Goal: Transaction & Acquisition: Book appointment/travel/reservation

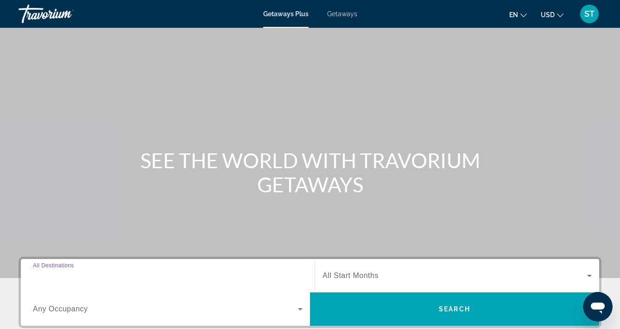
click at [266, 272] on input "Destination All Destinations" at bounding box center [168, 276] width 270 height 11
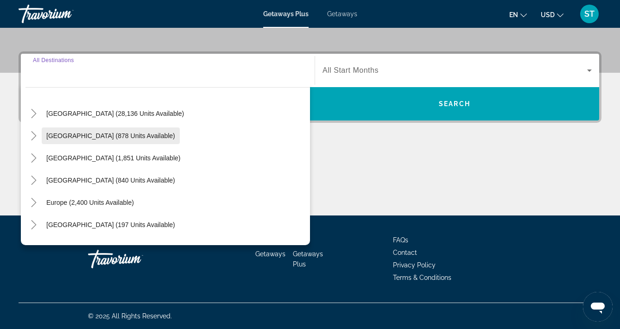
scroll to position [24, 0]
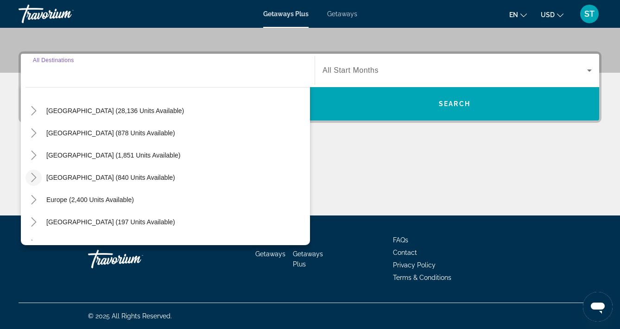
click at [35, 176] on icon "Toggle Caribbean & Atlantic Islands (840 units available)" at bounding box center [33, 177] width 9 height 9
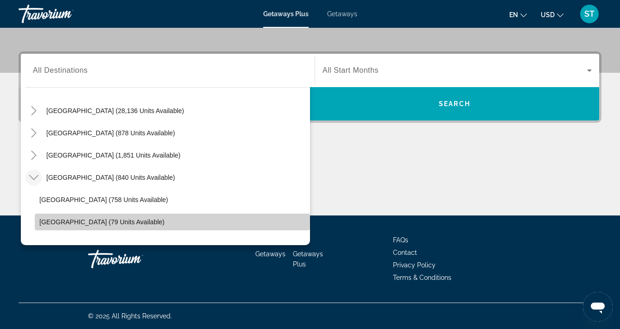
click at [72, 221] on span "[GEOGRAPHIC_DATA] (79 units available)" at bounding box center [101, 221] width 125 height 7
type input "**********"
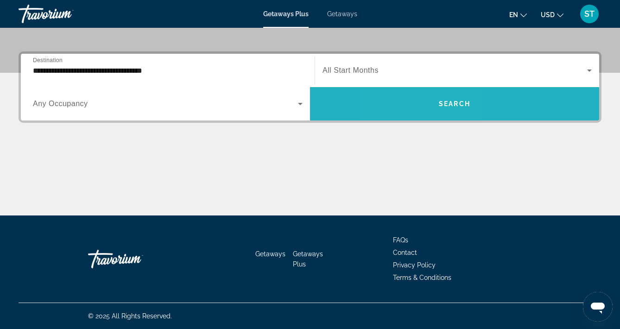
click at [422, 104] on span "Search widget" at bounding box center [454, 104] width 289 height 22
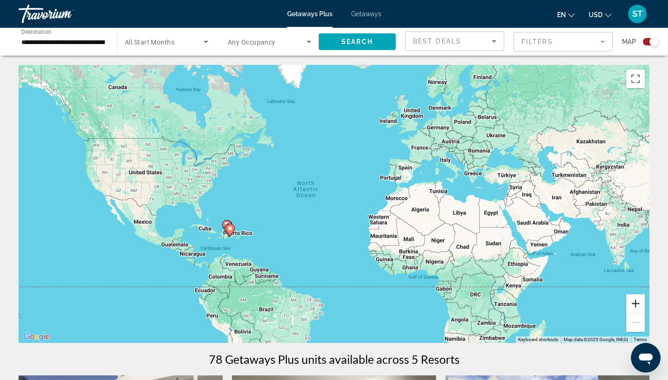
click at [620, 303] on button "Zoom in" at bounding box center [635, 303] width 19 height 19
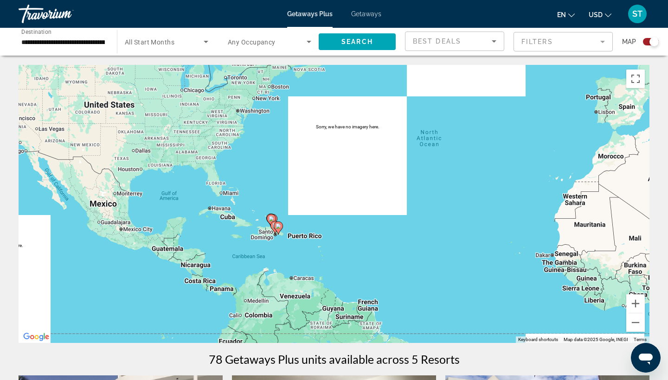
drag, startPoint x: 178, startPoint y: 268, endPoint x: 332, endPoint y: 232, distance: 158.6
click at [332, 232] on div "To activate drag with keyboard, press Alt + Enter. Once in keyboard drag state,…" at bounding box center [334, 204] width 631 height 278
click at [620, 302] on button "Zoom in" at bounding box center [635, 303] width 19 height 19
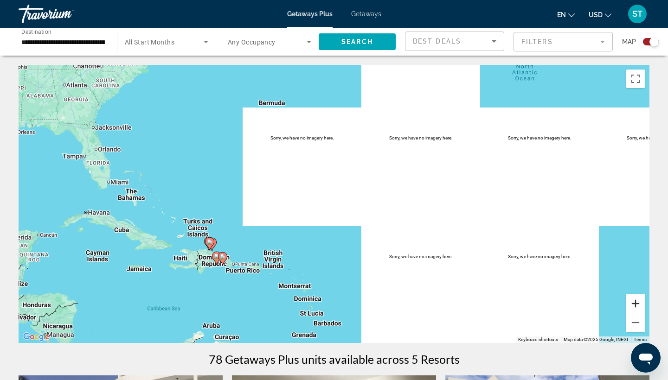
click at [620, 302] on button "Zoom in" at bounding box center [635, 303] width 19 height 19
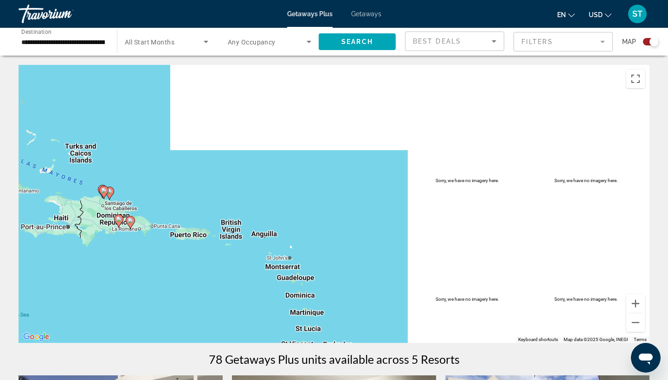
drag, startPoint x: 160, startPoint y: 295, endPoint x: 179, endPoint y: 195, distance: 102.5
click at [179, 195] on div "To activate drag with keyboard, press Alt + Enter. Once in keyboard drag state,…" at bounding box center [334, 204] width 631 height 278
click at [620, 300] on button "Zoom in" at bounding box center [635, 303] width 19 height 19
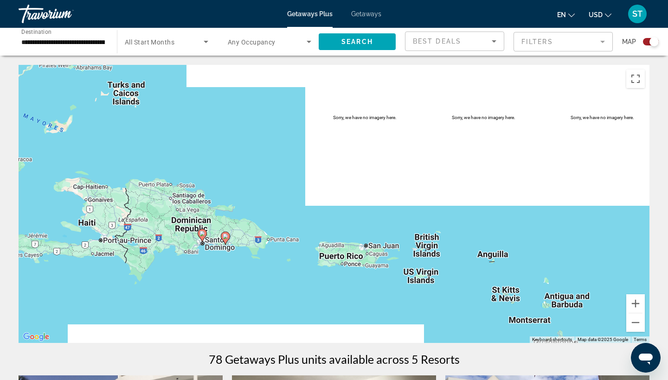
drag, startPoint x: 217, startPoint y: 272, endPoint x: 516, endPoint y: 261, distance: 299.8
click at [516, 261] on div "To activate drag with keyboard, press Alt + Enter. Once in keyboard drag state,…" at bounding box center [334, 204] width 631 height 278
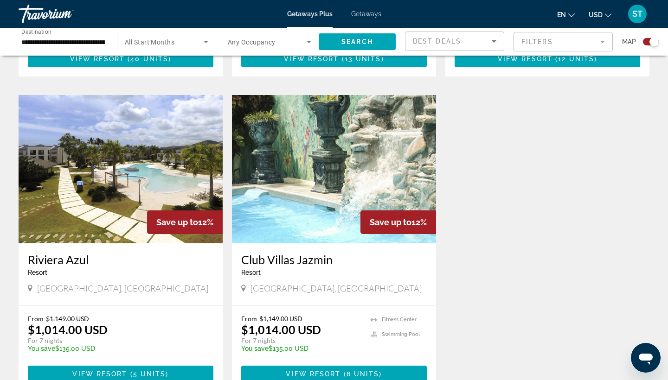
scroll to position [613, 0]
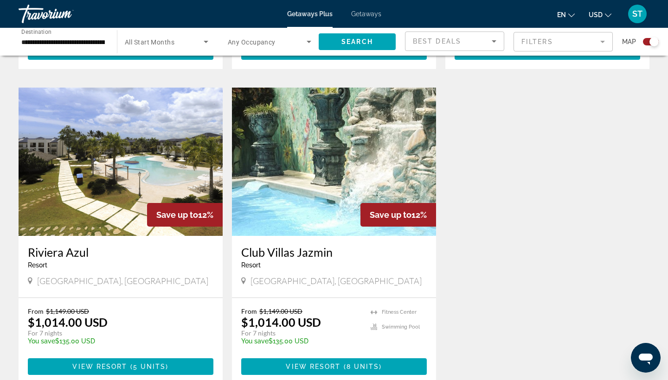
click at [80, 193] on img "Main content" at bounding box center [121, 162] width 204 height 148
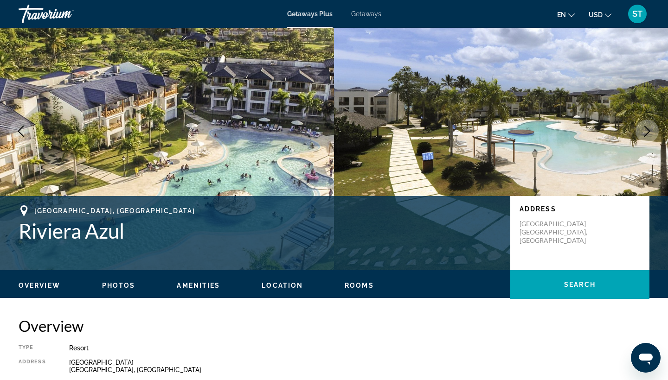
scroll to position [35, 0]
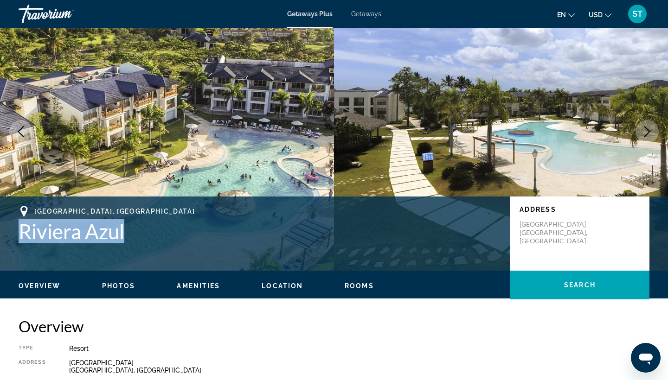
drag, startPoint x: 127, startPoint y: 229, endPoint x: 23, endPoint y: 230, distance: 103.4
click at [23, 230] on h1 "Riviera Azul" at bounding box center [260, 231] width 482 height 24
copy h1 "Riviera Azul"
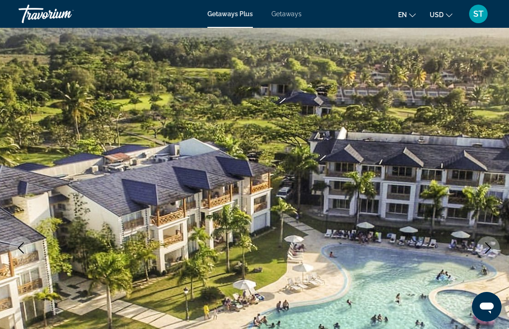
scroll to position [0, 0]
click at [449, 16] on icon "Change currency" at bounding box center [449, 15] width 6 height 4
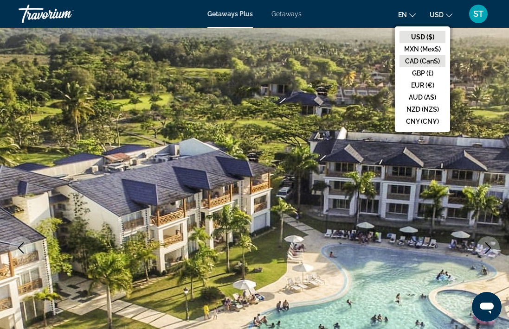
click at [426, 62] on button "CAD (Can$)" at bounding box center [422, 61] width 46 height 12
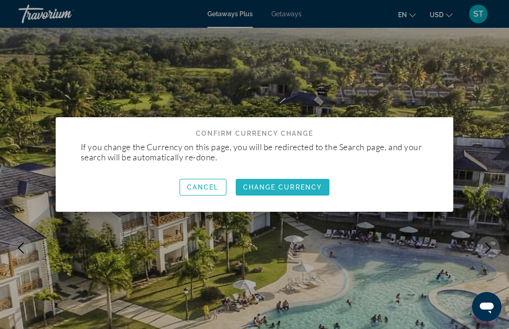
click at [285, 188] on span "Change Currency" at bounding box center [282, 187] width 79 height 7
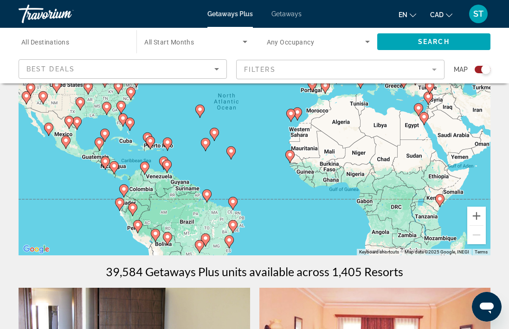
scroll to position [115, 0]
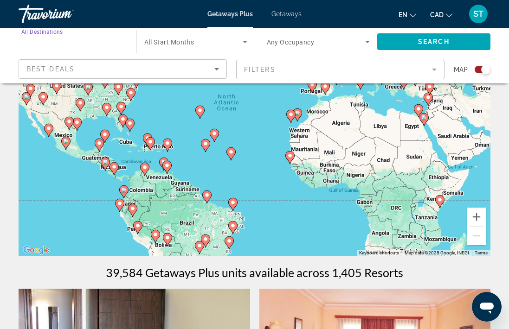
click at [100, 45] on input "Destination All Destinations" at bounding box center [72, 42] width 103 height 11
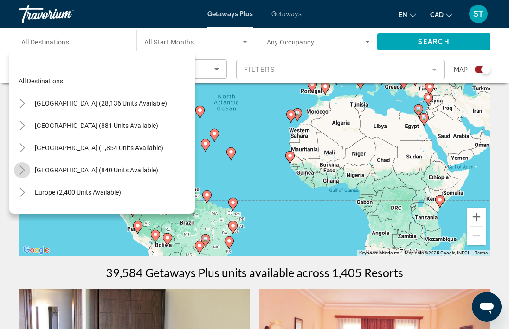
click at [24, 169] on icon "Toggle Caribbean & Atlantic Islands (840 units available)" at bounding box center [21, 170] width 5 height 9
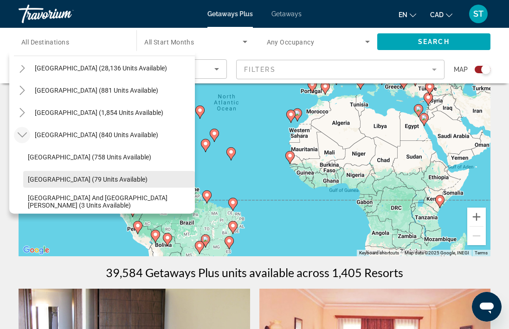
scroll to position [36, 0]
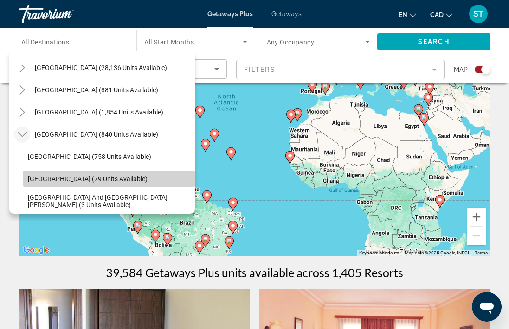
click at [39, 186] on span "Search widget" at bounding box center [109, 179] width 172 height 22
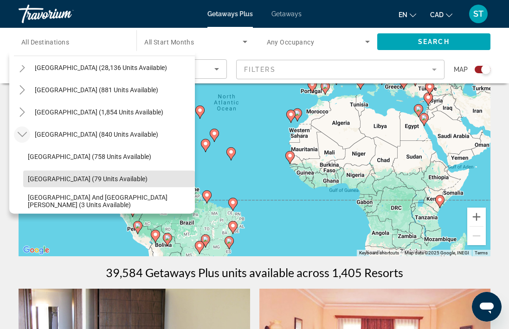
type input "**********"
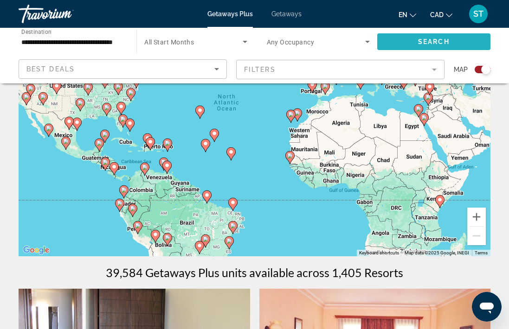
click at [439, 38] on span "Search" at bounding box center [434, 41] width 32 height 7
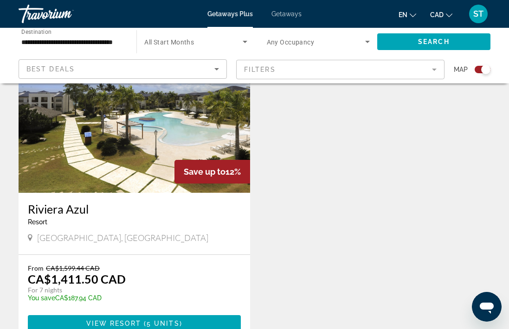
scroll to position [1006, 0]
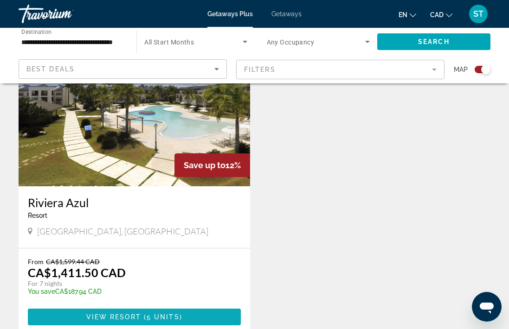
click at [134, 313] on span "View Resort" at bounding box center [113, 316] width 55 height 7
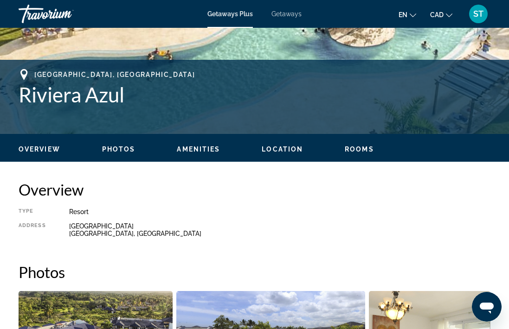
scroll to position [335, 0]
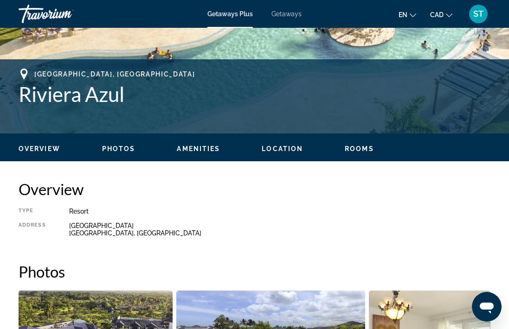
click at [115, 145] on span "Photos" at bounding box center [118, 148] width 33 height 7
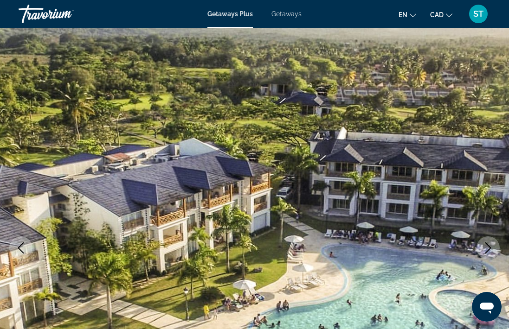
scroll to position [0, 0]
click at [284, 15] on span "Getaways" at bounding box center [286, 13] width 30 height 7
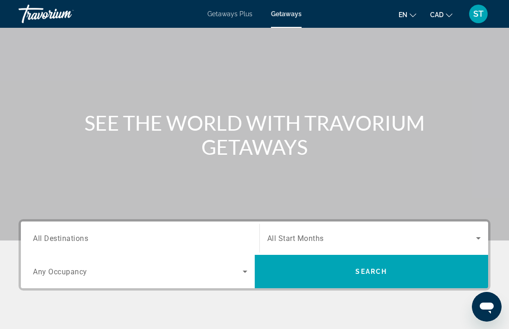
scroll to position [40, 0]
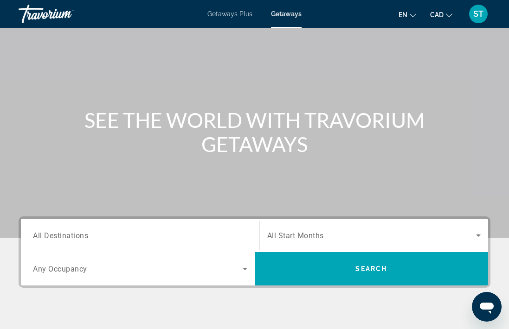
click at [110, 236] on input "Destination All Destinations" at bounding box center [140, 235] width 214 height 11
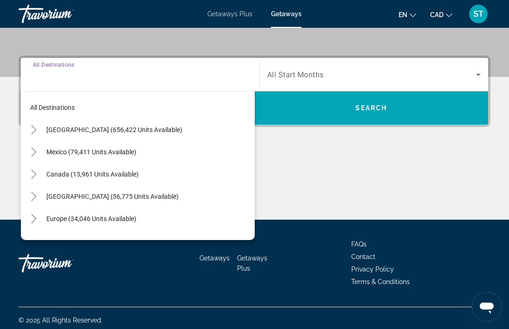
scroll to position [205, 0]
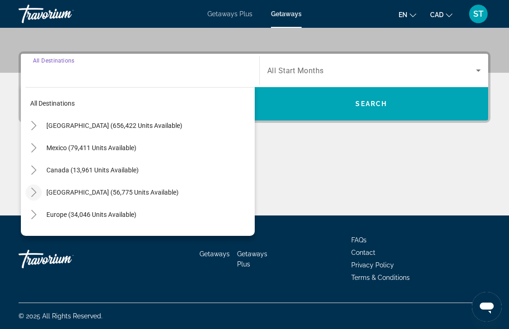
click at [32, 192] on icon "Toggle Caribbean & Atlantic Islands (56,775 units available)" at bounding box center [33, 192] width 9 height 9
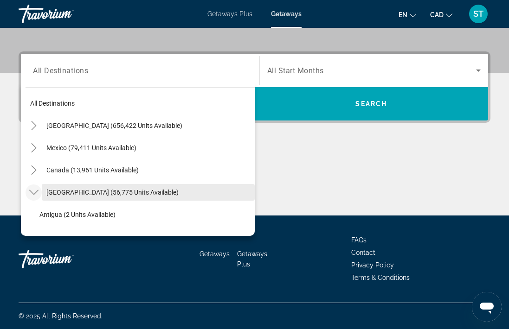
scroll to position [0, 0]
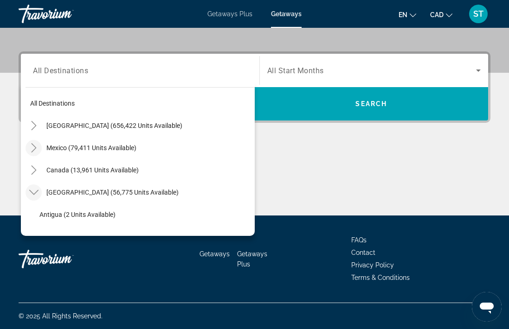
click at [34, 149] on icon "Toggle Mexico (79,411 units available)" at bounding box center [33, 147] width 5 height 9
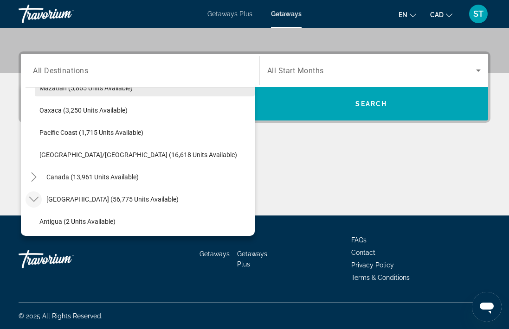
scroll to position [238, 0]
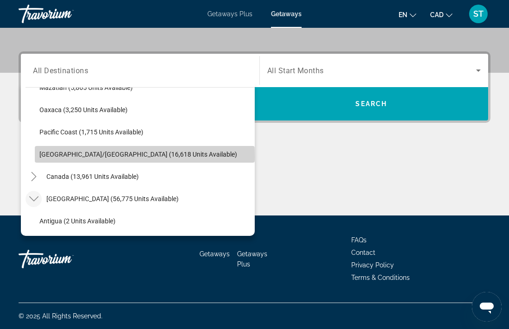
click at [47, 157] on span "[GEOGRAPHIC_DATA]/[GEOGRAPHIC_DATA] (16,618 units available)" at bounding box center [138, 154] width 198 height 7
type input "**********"
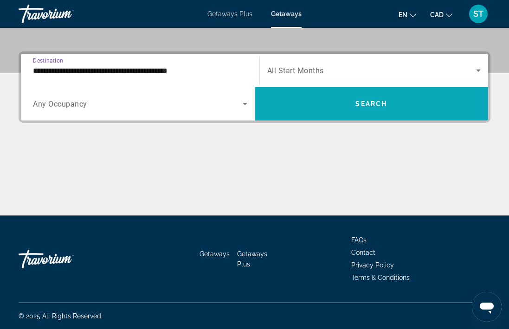
click at [369, 104] on span "Search" at bounding box center [371, 103] width 32 height 7
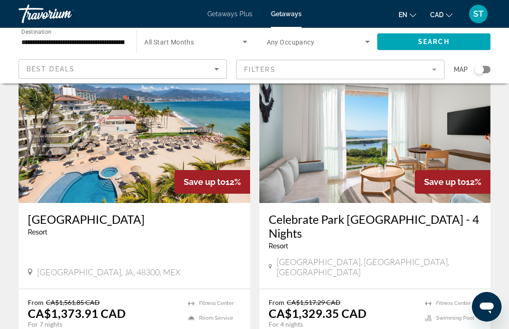
scroll to position [1773, 0]
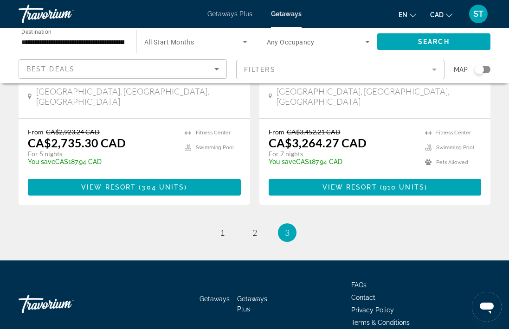
scroll to position [237, 0]
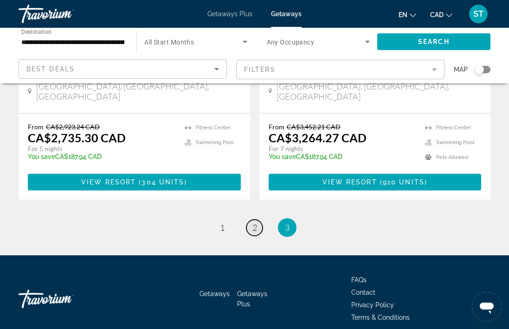
click at [254, 223] on span "2" at bounding box center [254, 228] width 5 height 10
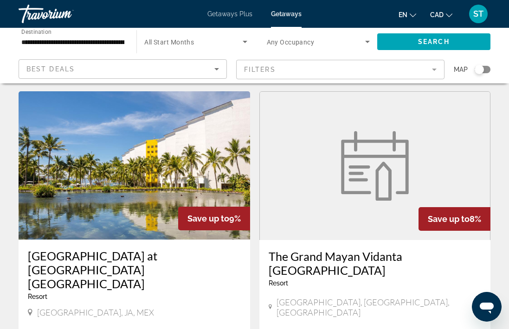
scroll to position [1371, 0]
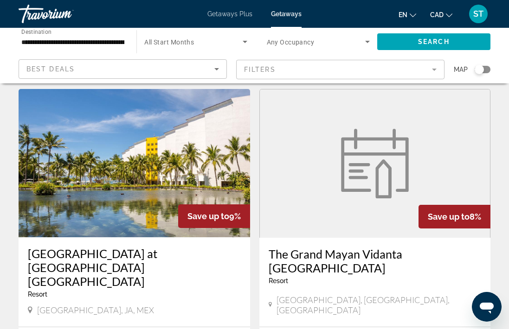
click at [100, 247] on h3 "[GEOGRAPHIC_DATA] at [GEOGRAPHIC_DATA] [GEOGRAPHIC_DATA]" at bounding box center [134, 268] width 213 height 42
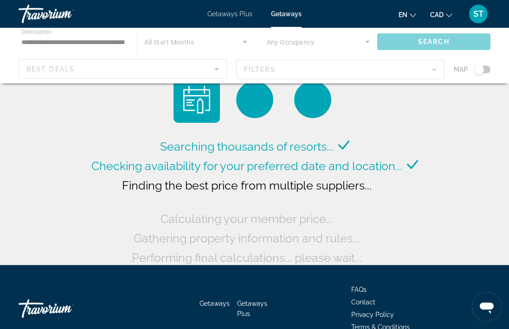
click at [98, 41] on div "Main content" at bounding box center [254, 56] width 509 height 56
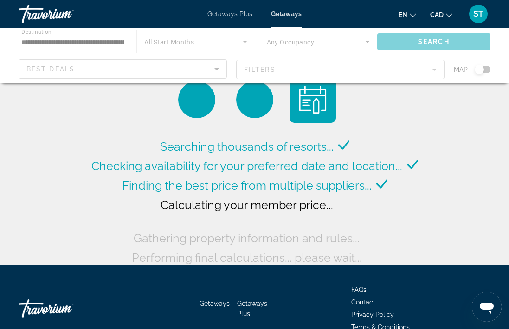
click at [35, 34] on div "Main content" at bounding box center [254, 56] width 509 height 56
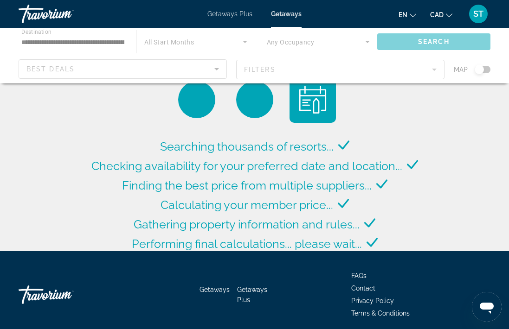
click at [68, 42] on div "Main content" at bounding box center [254, 56] width 509 height 56
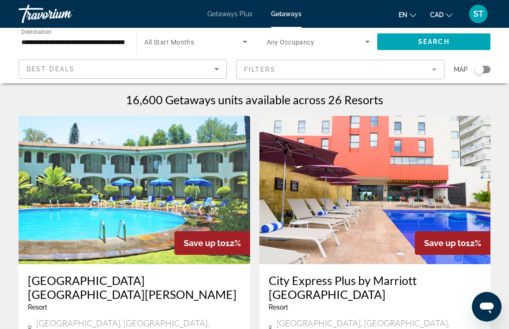
click at [68, 42] on input "**********" at bounding box center [72, 42] width 103 height 11
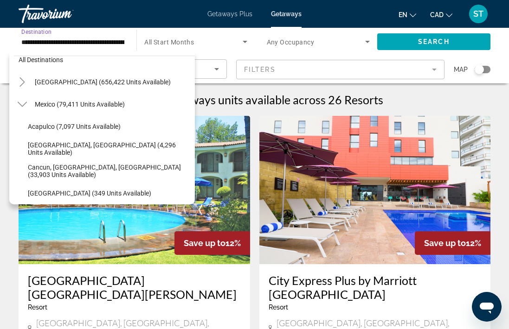
scroll to position [6, 0]
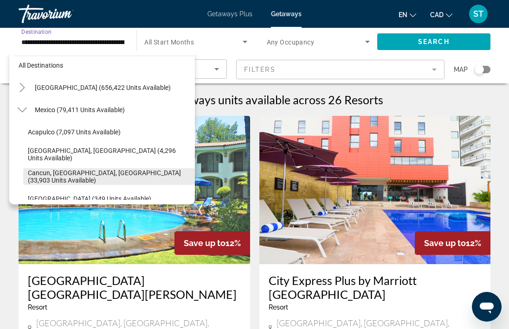
click at [32, 178] on span "Cancun, [GEOGRAPHIC_DATA], [GEOGRAPHIC_DATA] (33,903 units available)" at bounding box center [109, 176] width 162 height 15
type input "**********"
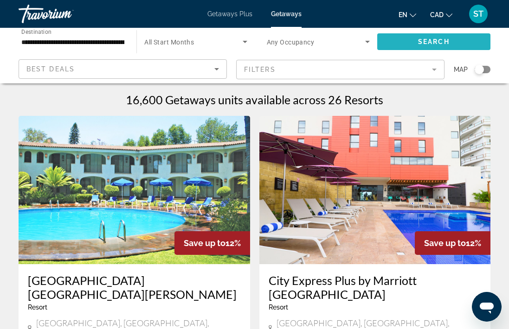
click at [429, 41] on span "Search" at bounding box center [434, 41] width 32 height 7
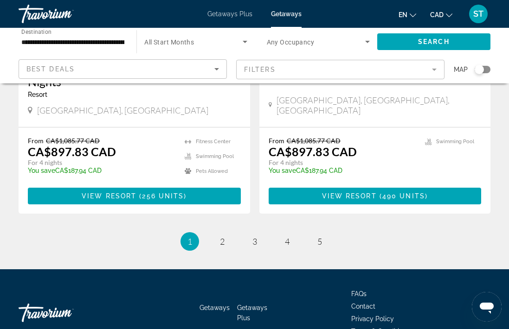
scroll to position [1913, 0]
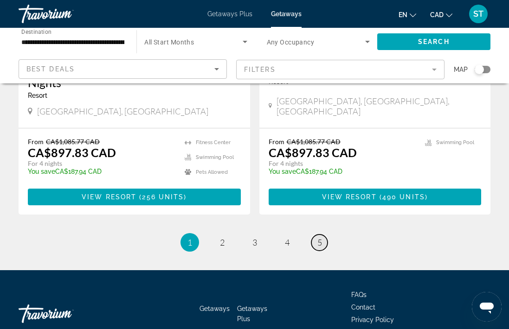
click at [316, 235] on link "page 5" at bounding box center [319, 243] width 16 height 16
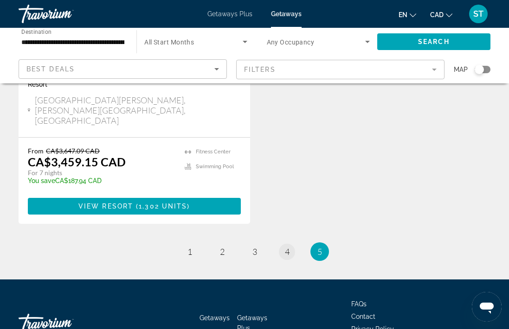
scroll to position [1542, 0]
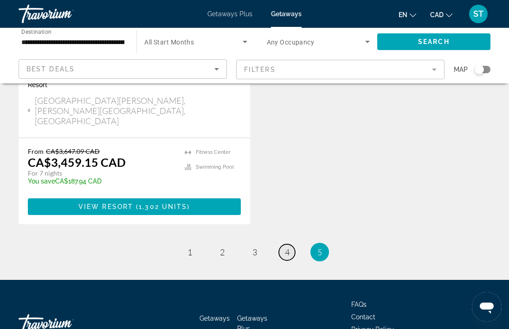
click at [290, 244] on link "page 4" at bounding box center [287, 252] width 16 height 16
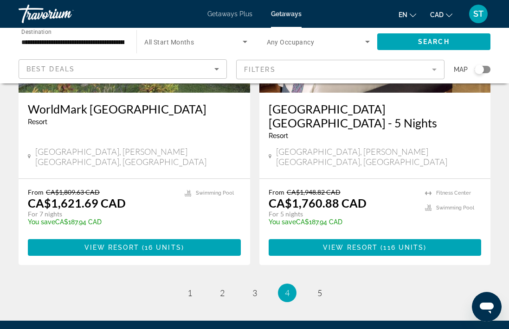
scroll to position [1837, 0]
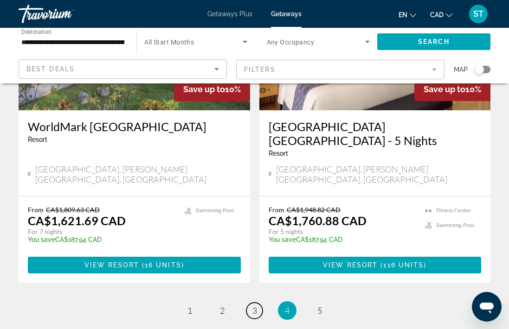
click at [253, 306] on span "3" at bounding box center [254, 311] width 5 height 10
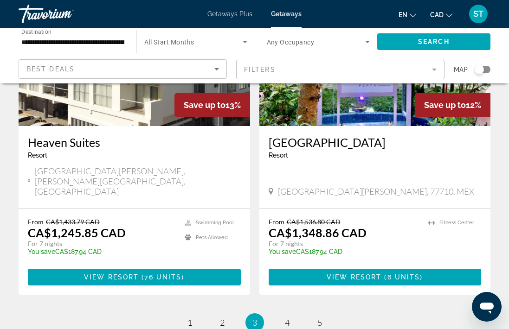
scroll to position [1840, 0]
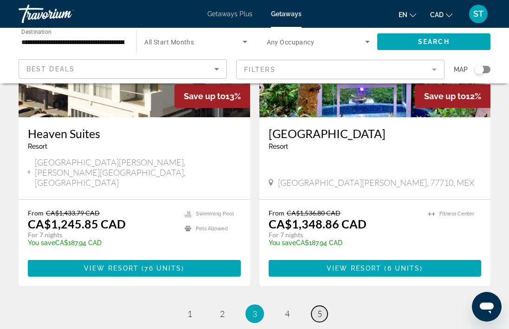
click at [314, 306] on link "page 5" at bounding box center [319, 314] width 16 height 16
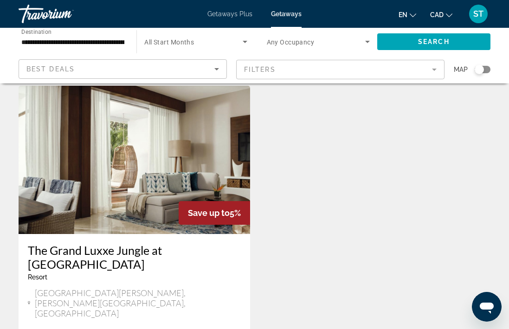
scroll to position [1354, 0]
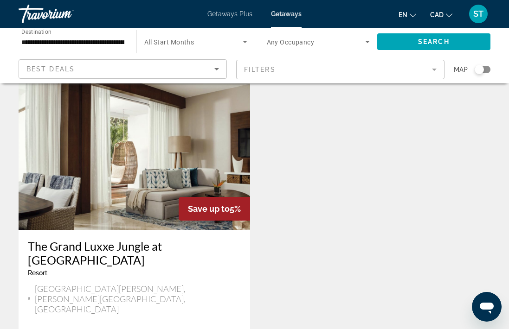
click at [161, 239] on h3 "The Grand Luxxe Jungle at [GEOGRAPHIC_DATA]" at bounding box center [134, 253] width 213 height 28
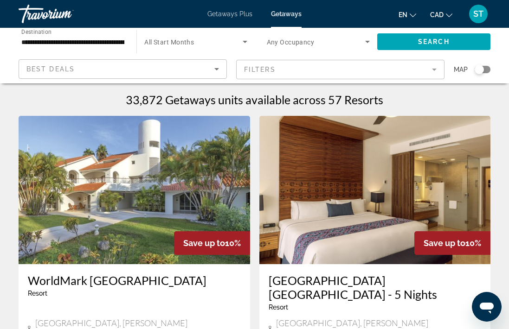
click at [485, 72] on div "Search widget" at bounding box center [482, 69] width 16 height 7
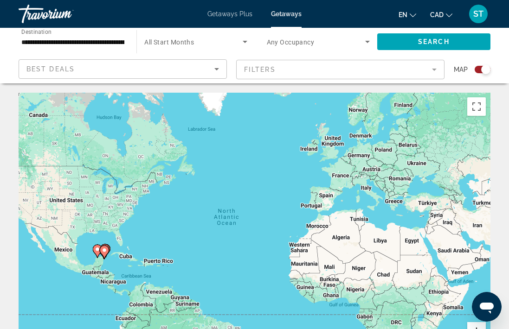
click at [474, 326] on button "Zoom in" at bounding box center [476, 331] width 19 height 19
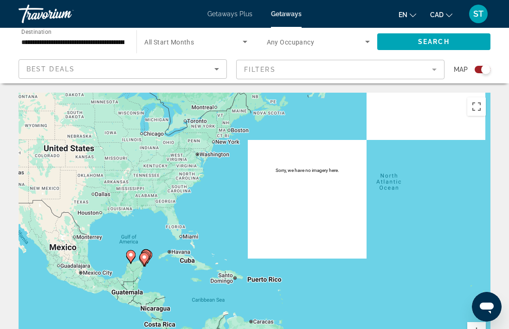
drag, startPoint x: 272, startPoint y: 254, endPoint x: 510, endPoint y: 227, distance: 239.4
click at [509, 226] on html "**********" at bounding box center [254, 164] width 509 height 329
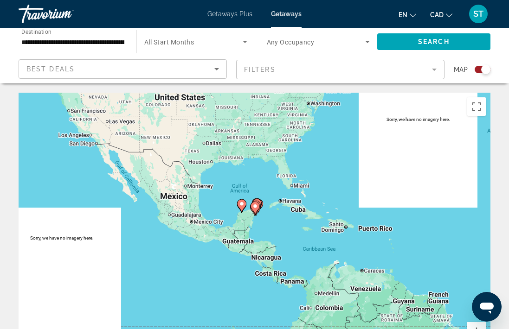
drag, startPoint x: 239, startPoint y: 284, endPoint x: 296, endPoint y: 244, distance: 69.6
click at [296, 244] on div "To activate drag with keyboard, press Alt + Enter. Once in keyboard drag state,…" at bounding box center [255, 232] width 472 height 278
click at [479, 326] on button "Zoom in" at bounding box center [476, 331] width 19 height 19
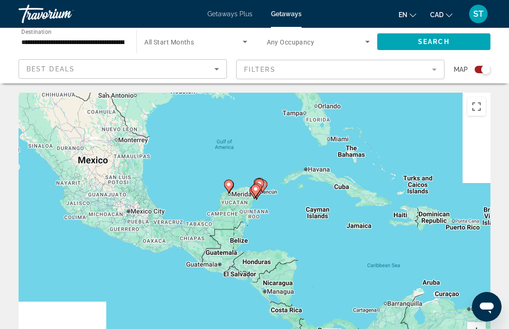
click at [479, 326] on button "Zoom in" at bounding box center [476, 331] width 19 height 19
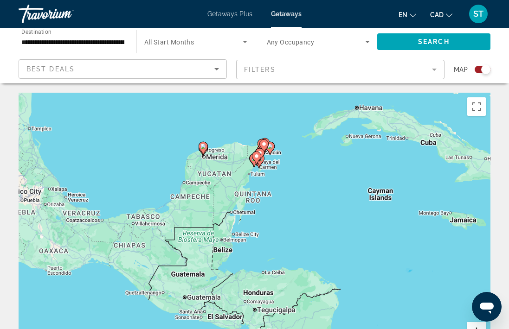
click at [478, 326] on button "Zoom in" at bounding box center [476, 331] width 19 height 19
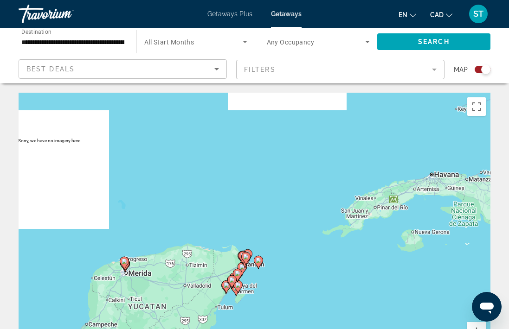
drag, startPoint x: 312, startPoint y: 136, endPoint x: 285, endPoint y: 330, distance: 195.7
click at [285, 329] on html "**********" at bounding box center [254, 164] width 509 height 329
click at [474, 325] on button "Zoom in" at bounding box center [476, 331] width 19 height 19
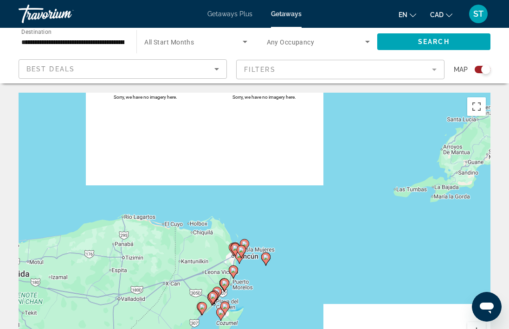
drag, startPoint x: 309, startPoint y: 286, endPoint x: 313, endPoint y: 246, distance: 40.1
click at [313, 243] on div "To activate drag with keyboard, press Alt + Enter. Once in keyboard drag state,…" at bounding box center [255, 232] width 472 height 278
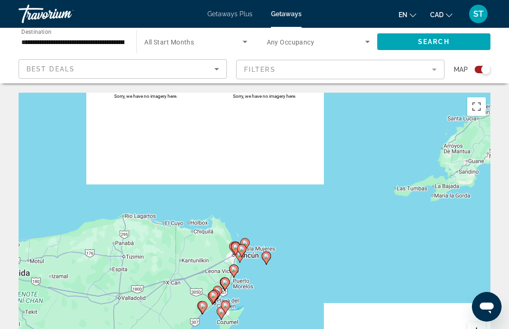
click at [476, 327] on button "Zoom in" at bounding box center [476, 331] width 19 height 19
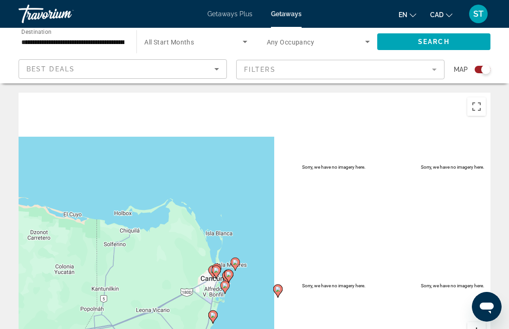
click at [474, 325] on button "Zoom in" at bounding box center [476, 331] width 19 height 19
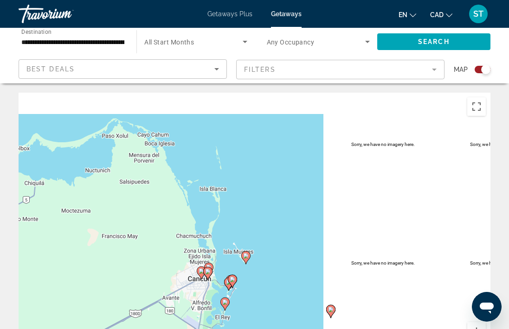
drag, startPoint x: 217, startPoint y: 294, endPoint x: 249, endPoint y: 245, distance: 58.0
click at [249, 245] on div "To activate drag with keyboard, press Alt + Enter. Once in keyboard drag state,…" at bounding box center [255, 232] width 472 height 278
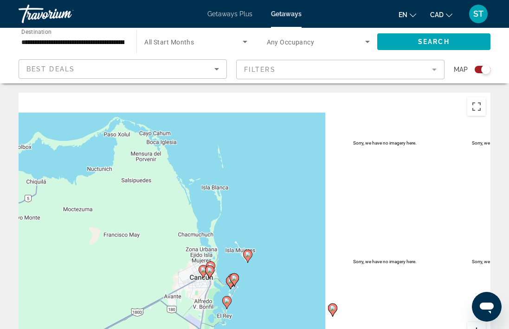
click at [474, 326] on button "Zoom in" at bounding box center [476, 331] width 19 height 19
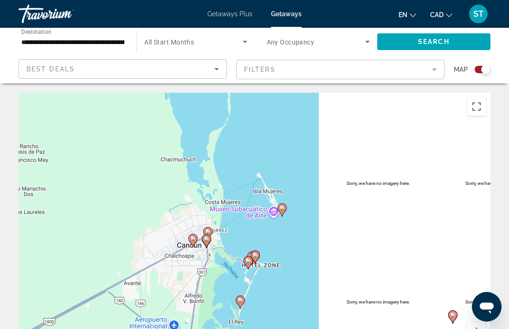
drag, startPoint x: 203, startPoint y: 282, endPoint x: 246, endPoint y: 204, distance: 89.0
click at [246, 204] on div "To activate drag with keyboard, press Alt + Enter. Once in keyboard drag state,…" at bounding box center [255, 232] width 472 height 278
click at [240, 302] on image "Main content" at bounding box center [240, 301] width 6 height 6
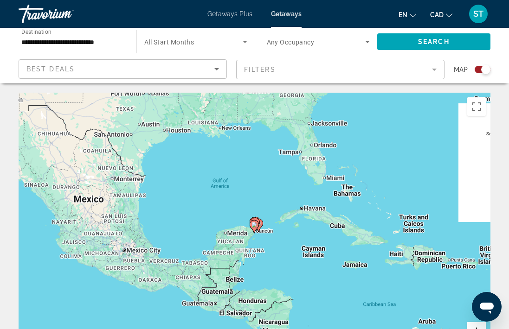
click at [473, 326] on button "Zoom in" at bounding box center [476, 331] width 19 height 19
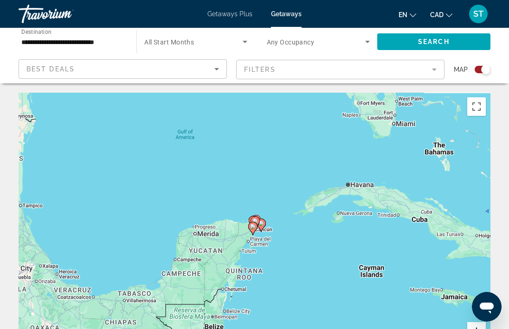
click at [473, 326] on button "Zoom in" at bounding box center [476, 331] width 19 height 19
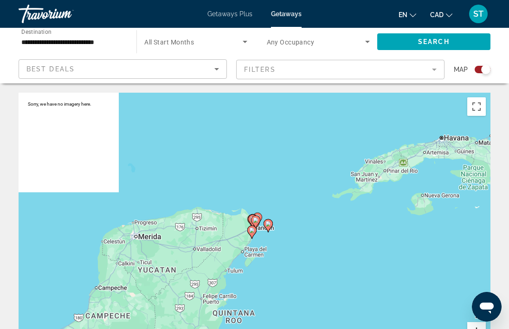
click at [473, 326] on button "Zoom in" at bounding box center [476, 331] width 19 height 19
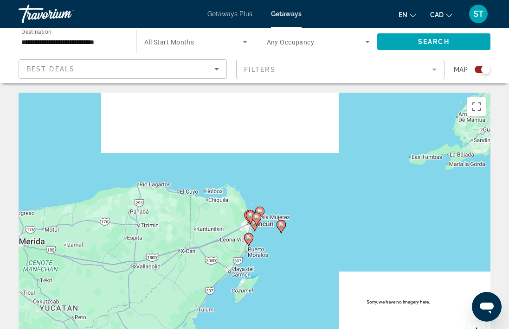
click at [473, 326] on button "Zoom in" at bounding box center [476, 331] width 19 height 19
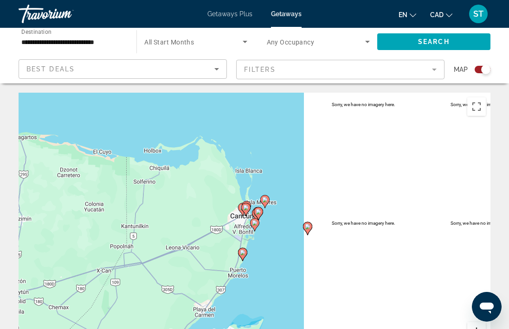
click at [473, 326] on button "Zoom in" at bounding box center [476, 331] width 19 height 19
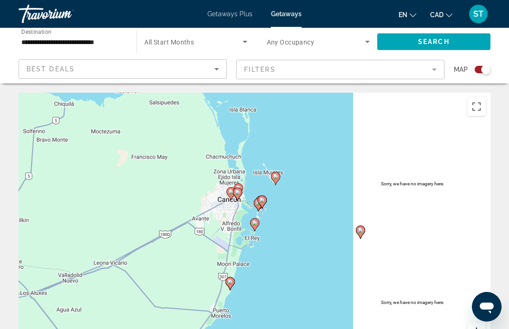
click at [473, 326] on button "Zoom in" at bounding box center [476, 331] width 19 height 19
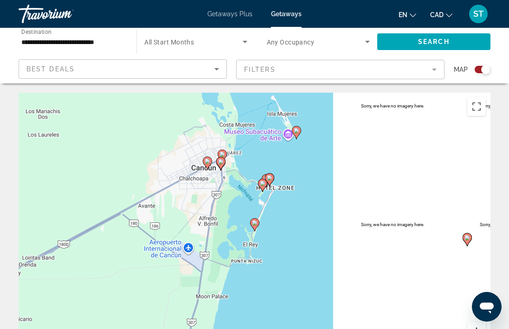
click at [473, 326] on button "Zoom in" at bounding box center [476, 331] width 19 height 19
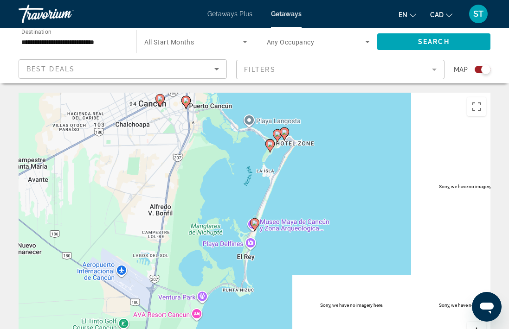
click at [473, 326] on button "Zoom in" at bounding box center [476, 331] width 19 height 19
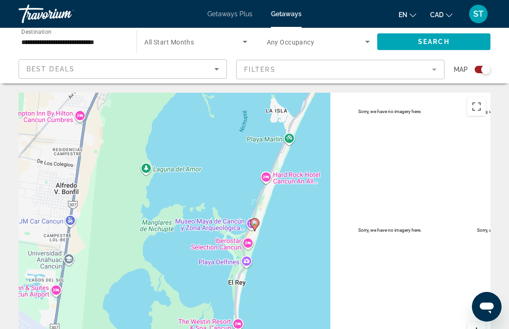
click at [473, 326] on button "Zoom in" at bounding box center [476, 331] width 19 height 19
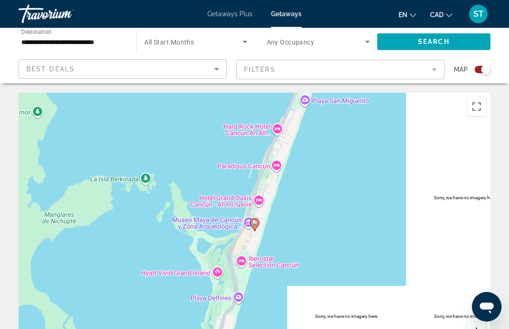
click at [473, 326] on button "Zoom in" at bounding box center [476, 331] width 19 height 19
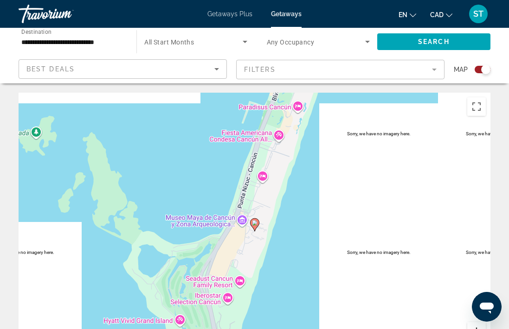
click at [473, 326] on button "Zoom in" at bounding box center [476, 331] width 19 height 19
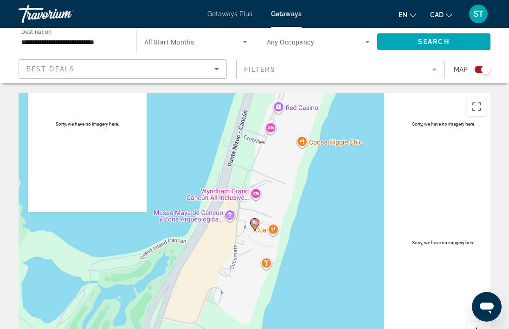
click at [473, 326] on button "Zoom in" at bounding box center [476, 331] width 19 height 19
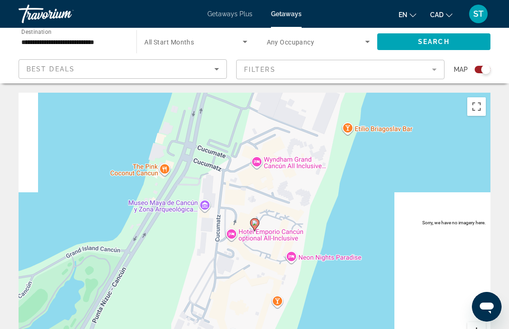
click at [473, 326] on button "Zoom in" at bounding box center [476, 331] width 19 height 19
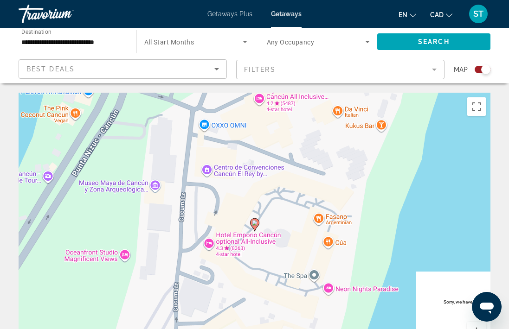
click at [255, 222] on image "Main content" at bounding box center [255, 223] width 6 height 6
type input "**********"
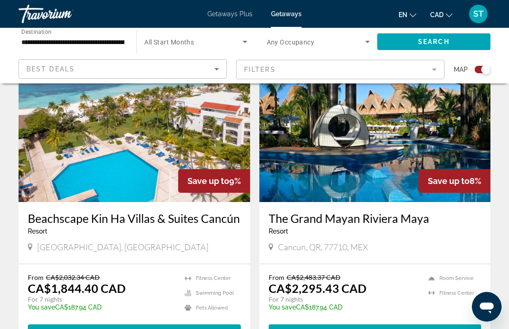
scroll to position [1025, 0]
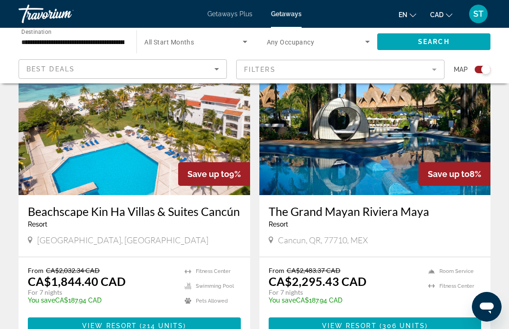
click at [347, 155] on img "Main content" at bounding box center [374, 121] width 231 height 148
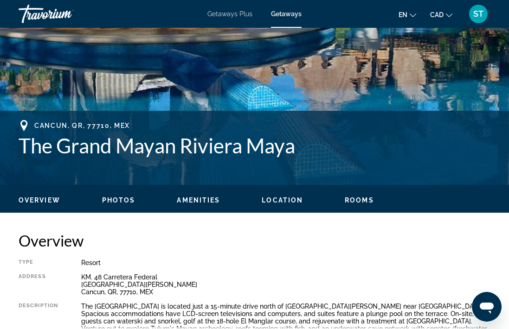
scroll to position [285, 0]
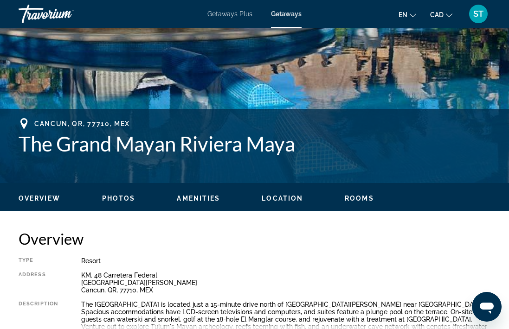
click at [287, 199] on span "Location" at bounding box center [282, 198] width 41 height 7
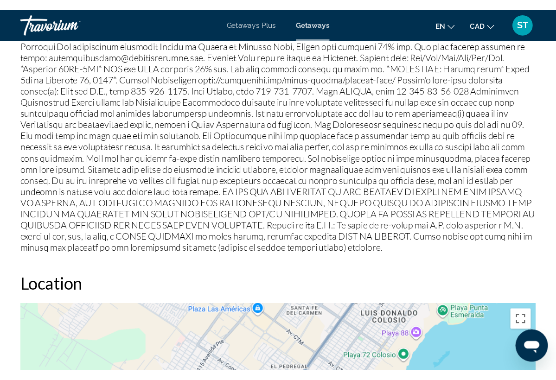
scroll to position [1522, 0]
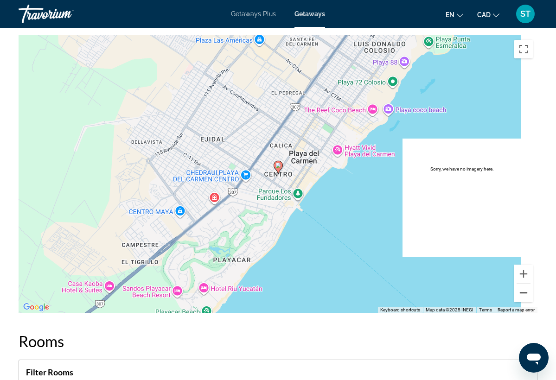
click at [526, 298] on button "Zoom out" at bounding box center [523, 293] width 19 height 19
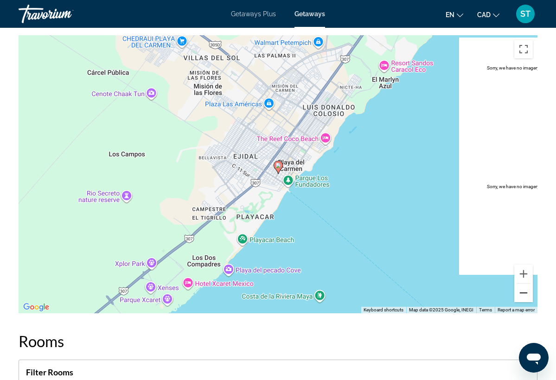
click at [526, 298] on button "Zoom out" at bounding box center [523, 293] width 19 height 19
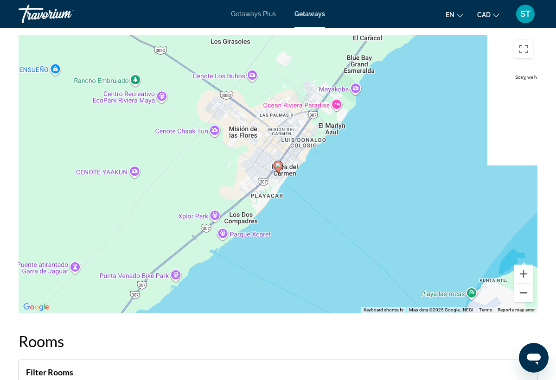
click at [526, 298] on button "Zoom out" at bounding box center [523, 293] width 19 height 19
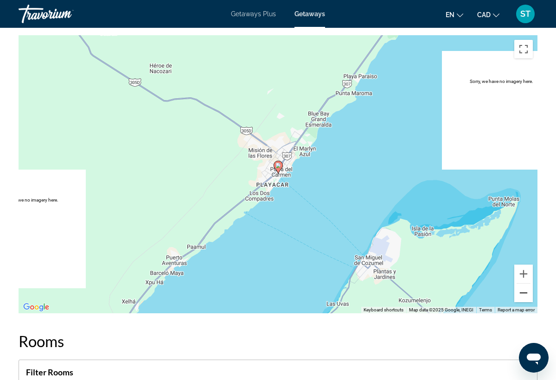
click at [526, 298] on button "Zoom out" at bounding box center [523, 293] width 19 height 19
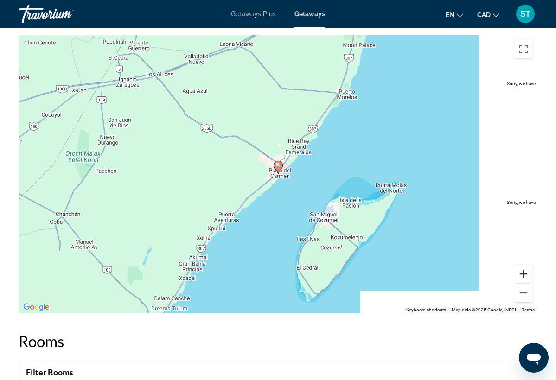
click at [524, 277] on button "Zoom in" at bounding box center [523, 274] width 19 height 19
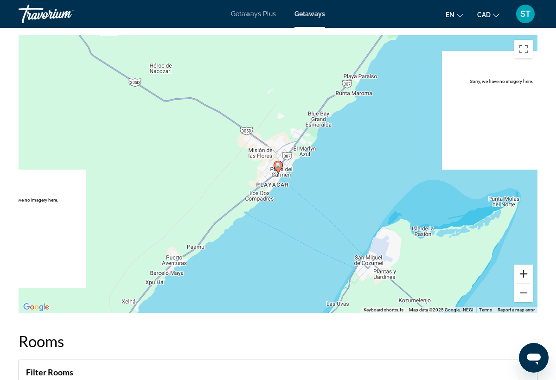
click at [524, 277] on button "Zoom in" at bounding box center [523, 274] width 19 height 19
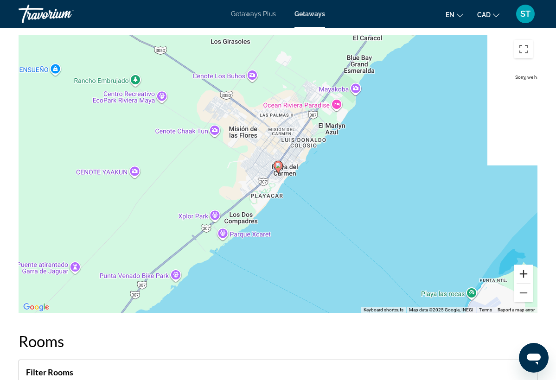
click at [524, 277] on button "Zoom in" at bounding box center [523, 274] width 19 height 19
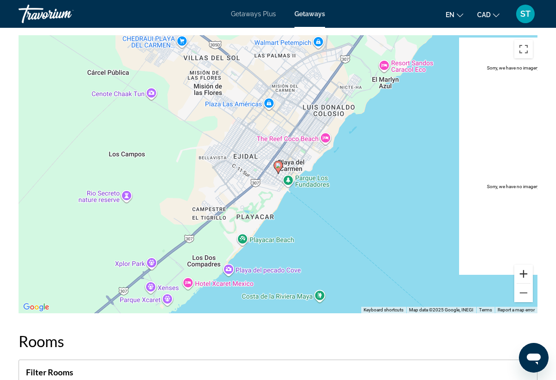
click at [524, 277] on button "Zoom in" at bounding box center [523, 274] width 19 height 19
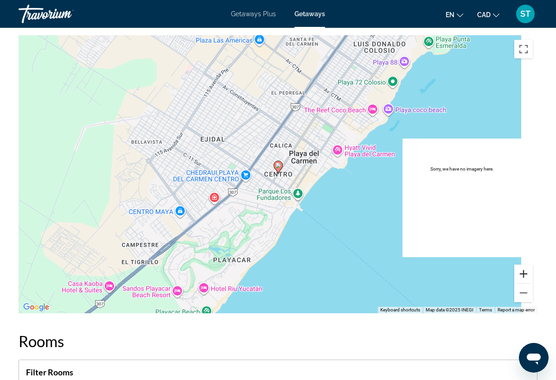
click at [524, 277] on button "Zoom in" at bounding box center [523, 274] width 19 height 19
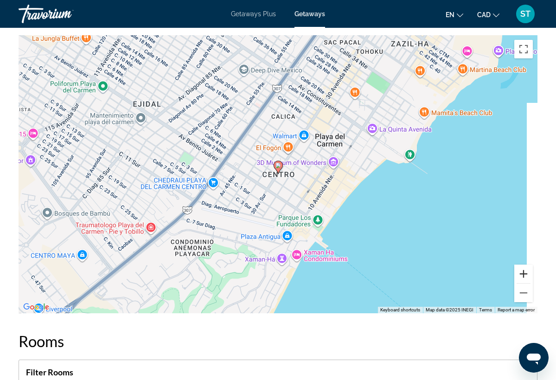
click at [524, 277] on button "Zoom in" at bounding box center [523, 274] width 19 height 19
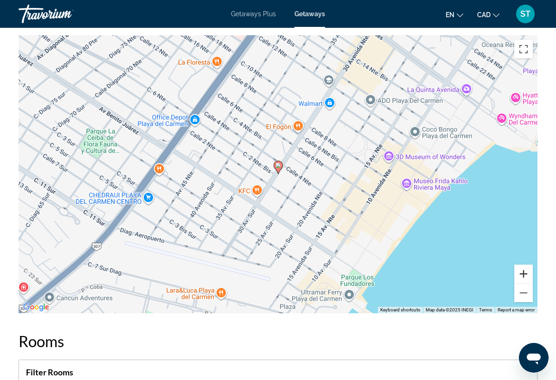
click at [524, 277] on button "Zoom in" at bounding box center [523, 274] width 19 height 19
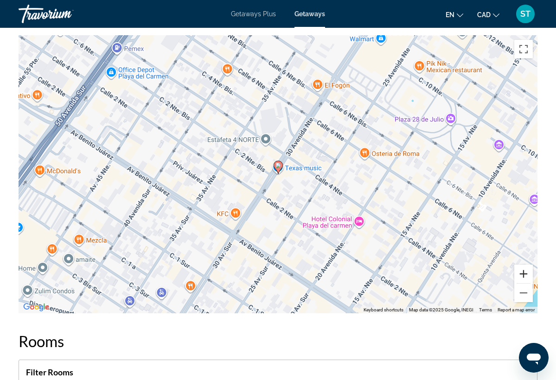
click at [524, 277] on button "Zoom in" at bounding box center [523, 274] width 19 height 19
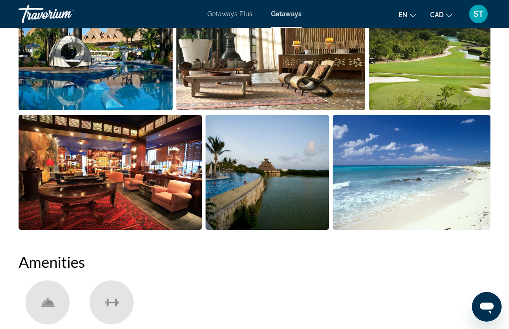
scroll to position [687, 0]
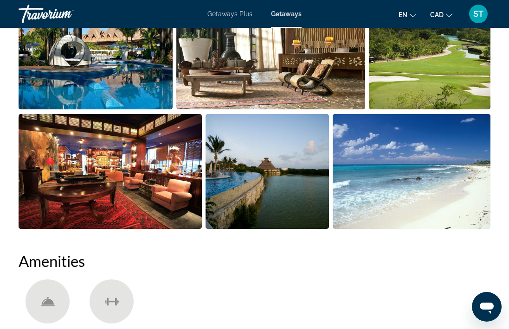
click at [261, 178] on img "Open full-screen image slider" at bounding box center [266, 171] width 123 height 115
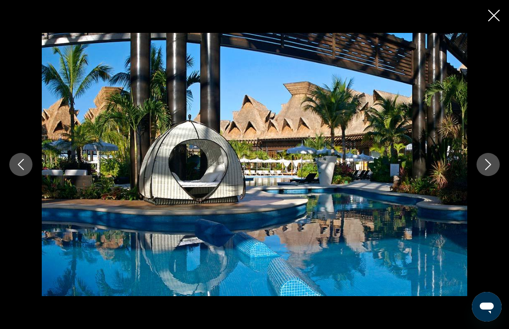
click at [489, 166] on icon "Next image" at bounding box center [488, 164] width 6 height 11
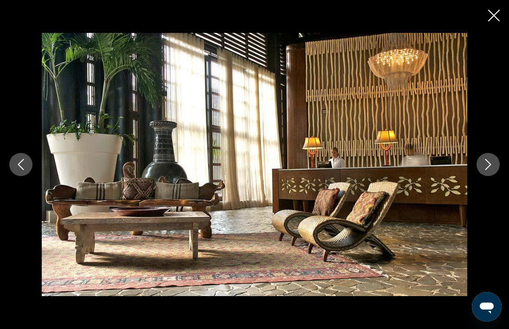
click at [489, 166] on icon "Next image" at bounding box center [488, 164] width 6 height 11
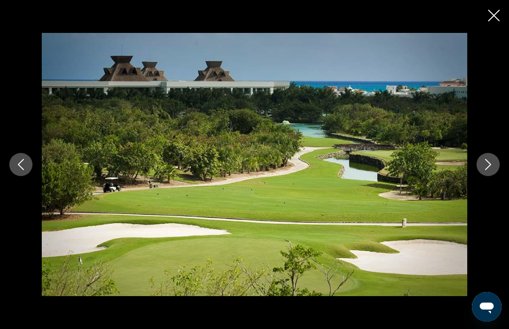
click at [489, 166] on icon "Next image" at bounding box center [488, 164] width 6 height 11
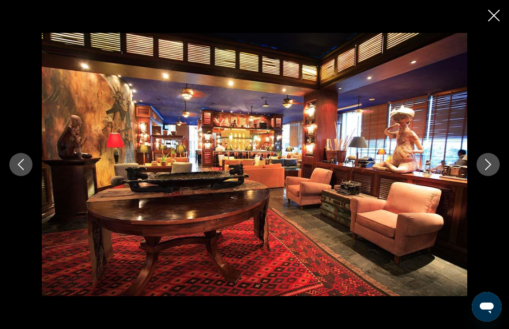
click at [489, 166] on icon "Next image" at bounding box center [488, 164] width 6 height 11
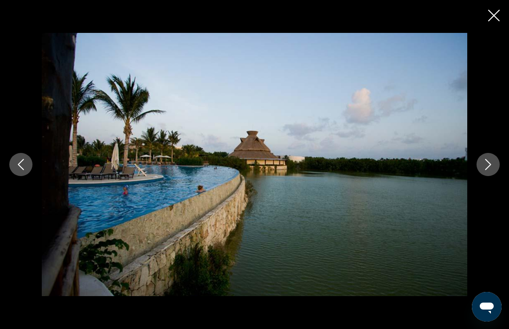
click at [489, 166] on icon "Next image" at bounding box center [488, 164] width 6 height 11
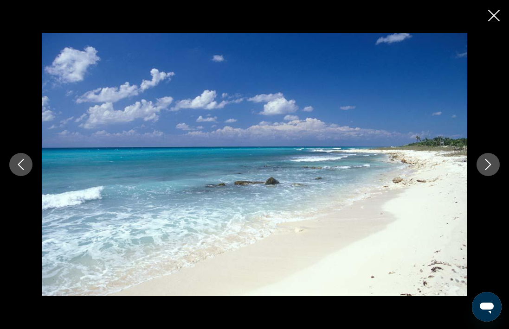
click at [489, 166] on icon "Next image" at bounding box center [488, 164] width 6 height 11
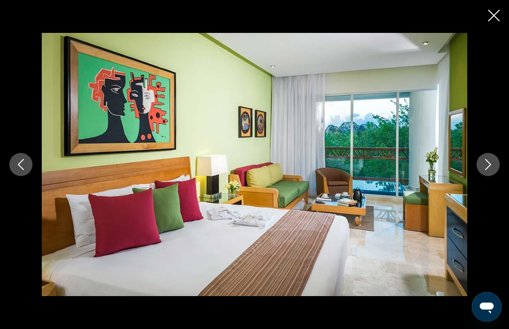
click at [489, 166] on icon "Next image" at bounding box center [488, 164] width 6 height 11
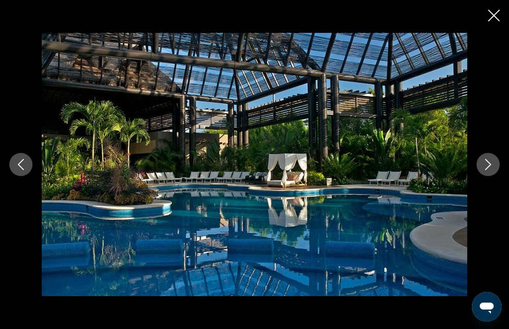
click at [489, 166] on icon "Next image" at bounding box center [488, 164] width 6 height 11
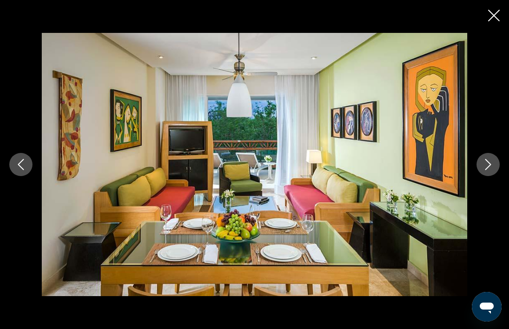
click at [489, 166] on icon "Next image" at bounding box center [488, 164] width 6 height 11
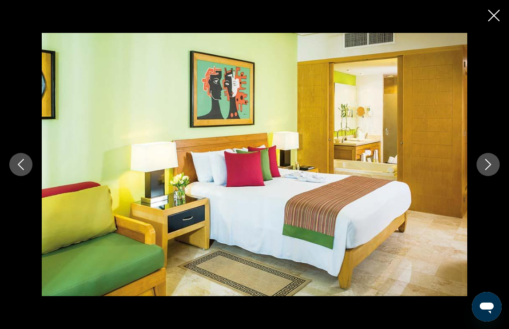
click at [489, 166] on icon "Next image" at bounding box center [488, 164] width 6 height 11
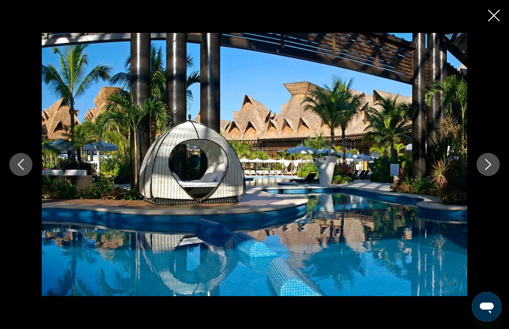
click at [489, 166] on icon "Next image" at bounding box center [488, 164] width 6 height 11
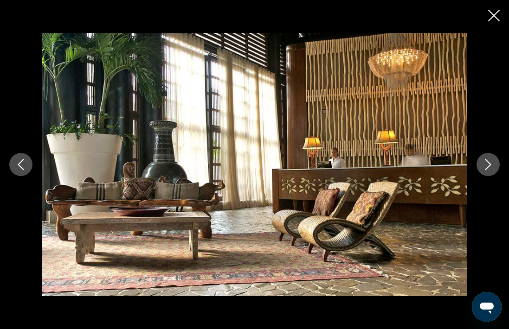
click at [495, 17] on icon "Close slideshow" at bounding box center [494, 16] width 12 height 12
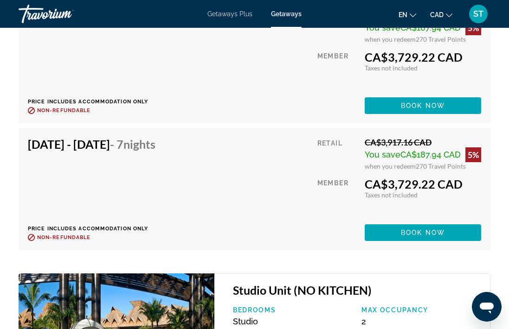
scroll to position [9926, 0]
